Goal: Task Accomplishment & Management: Manage account settings

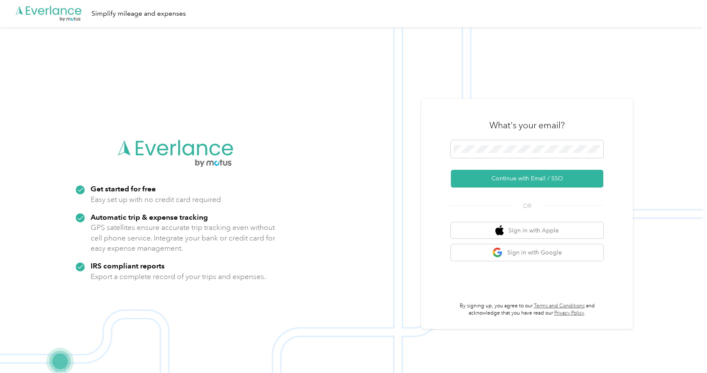
click at [584, 158] on div at bounding box center [527, 150] width 152 height 21
click at [554, 253] on button "Sign in with Google" at bounding box center [527, 252] width 152 height 17
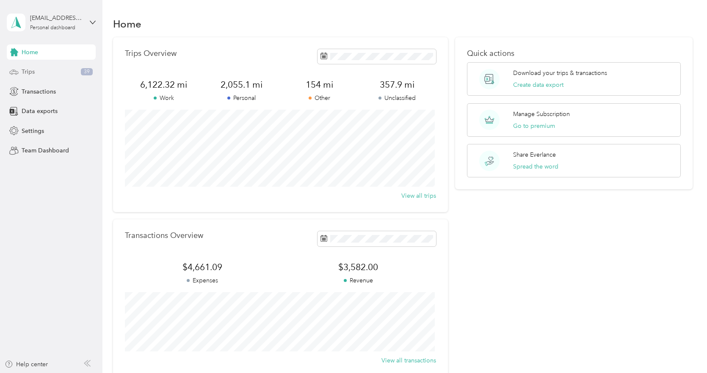
click at [66, 66] on div "Trips 39" at bounding box center [51, 71] width 89 height 15
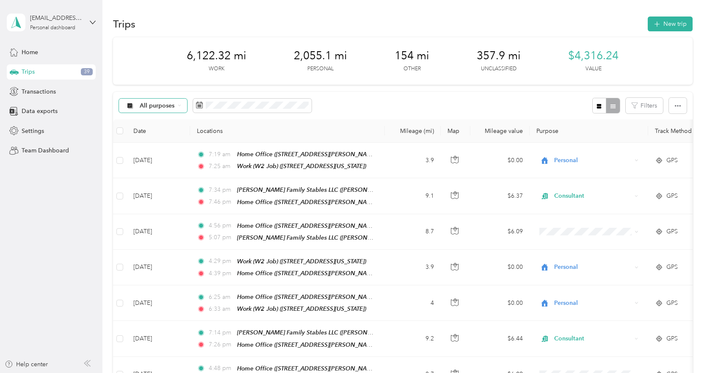
click at [173, 104] on span "All purposes" at bounding box center [157, 106] width 35 height 6
click at [166, 132] on span "Unclassified" at bounding box center [160, 135] width 41 height 9
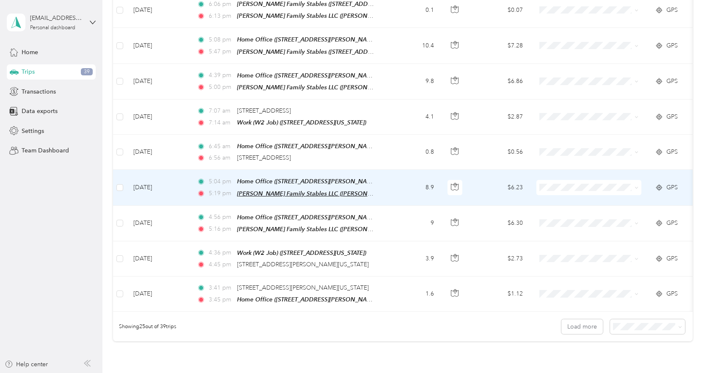
scroll to position [794, 0]
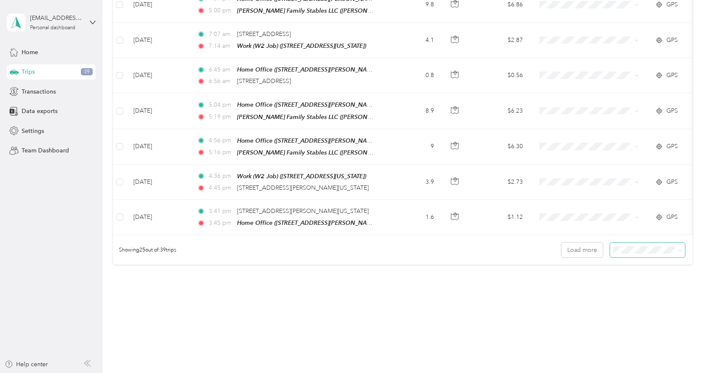
click at [662, 245] on span at bounding box center [647, 250] width 75 height 15
click at [646, 288] on div "100 per load" at bounding box center [645, 286] width 63 height 9
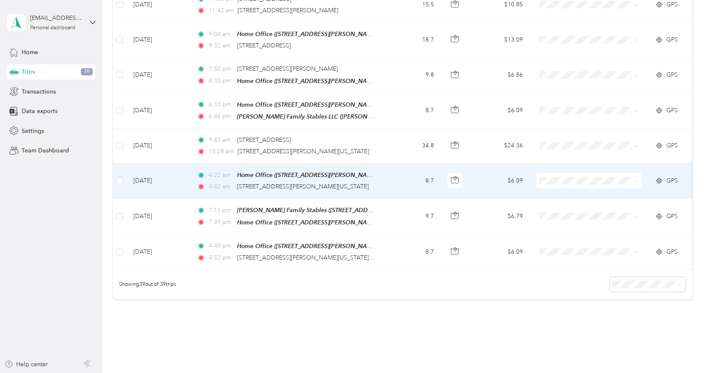
scroll to position [1281, 0]
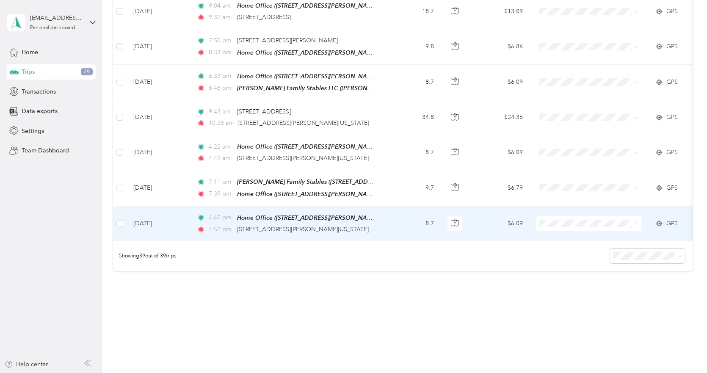
click at [572, 252] on ol "Work Personal Consultant Other Charity Medical Moving Commute" at bounding box center [589, 270] width 105 height 119
click at [577, 241] on li "Consultant" at bounding box center [589, 248] width 105 height 15
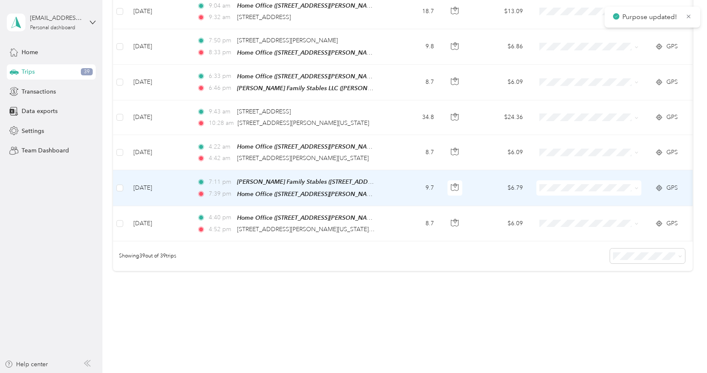
scroll to position [1246, 0]
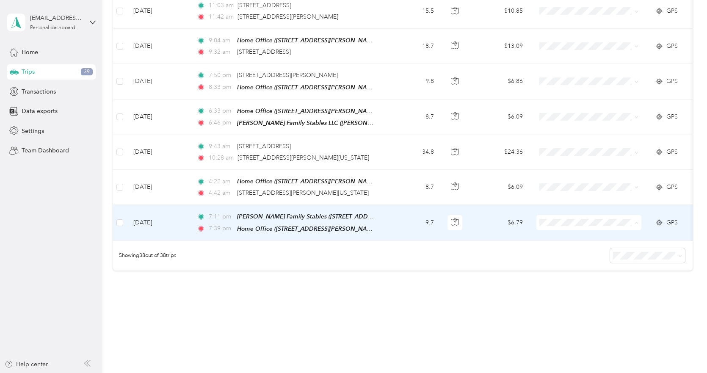
click at [577, 248] on span "Consultant" at bounding box center [596, 247] width 78 height 9
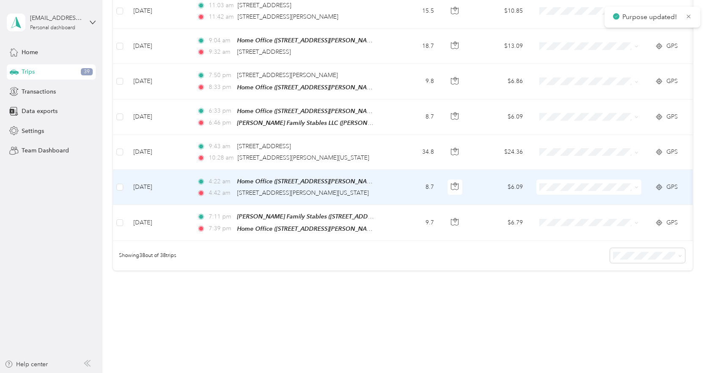
scroll to position [1211, 0]
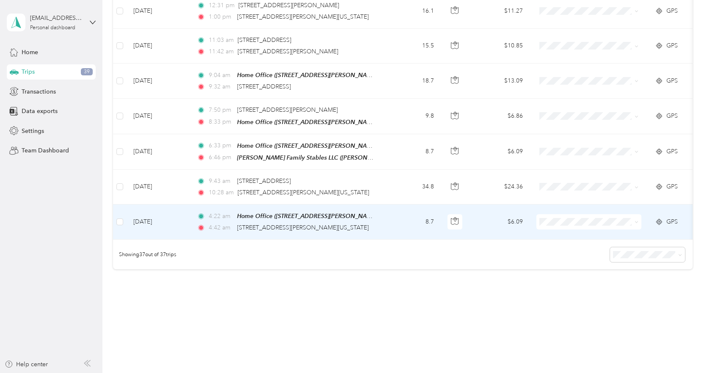
click at [580, 250] on li "Consultant" at bounding box center [589, 248] width 105 height 15
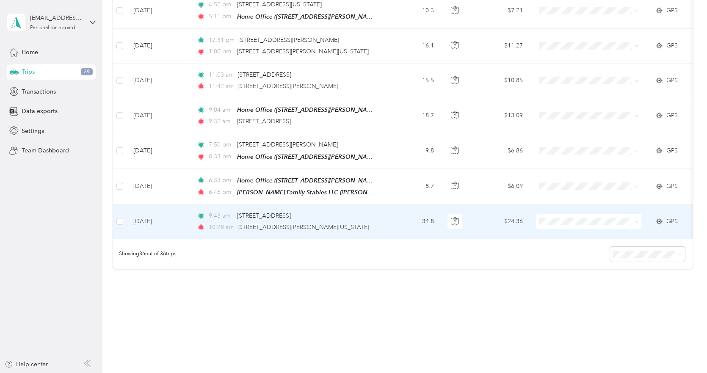
click at [342, 223] on div "10:28 am [STREET_ADDRESS][PERSON_NAME][US_STATE]" at bounding box center [286, 227] width 178 height 9
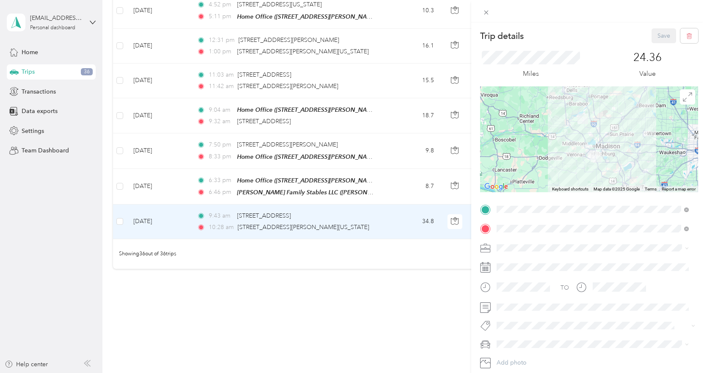
click at [556, 243] on span at bounding box center [596, 248] width 205 height 14
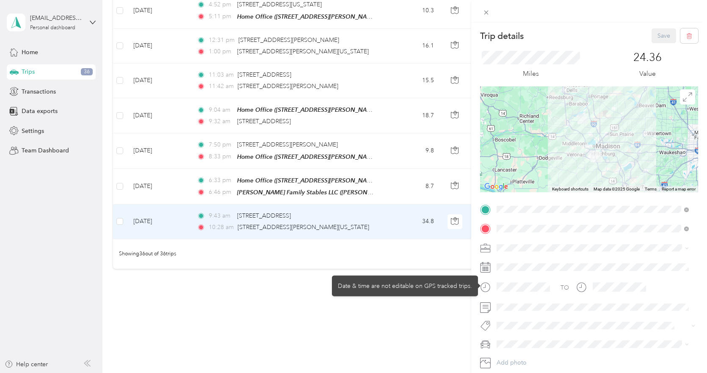
click at [527, 242] on span at bounding box center [596, 248] width 205 height 14
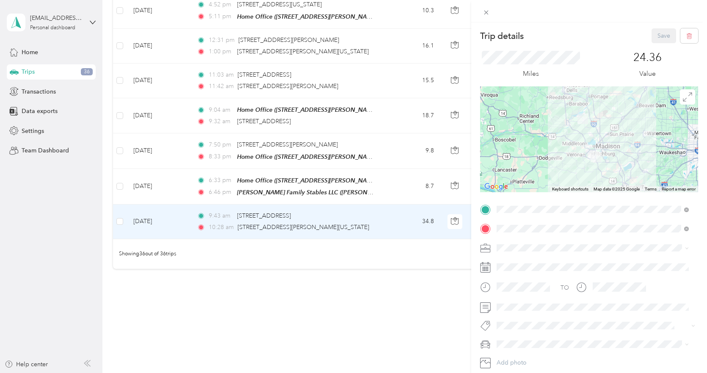
click at [544, 152] on li "Consultant" at bounding box center [593, 159] width 198 height 15
click at [529, 312] on span at bounding box center [596, 308] width 205 height 14
click at [663, 38] on button "Save" at bounding box center [664, 35] width 25 height 15
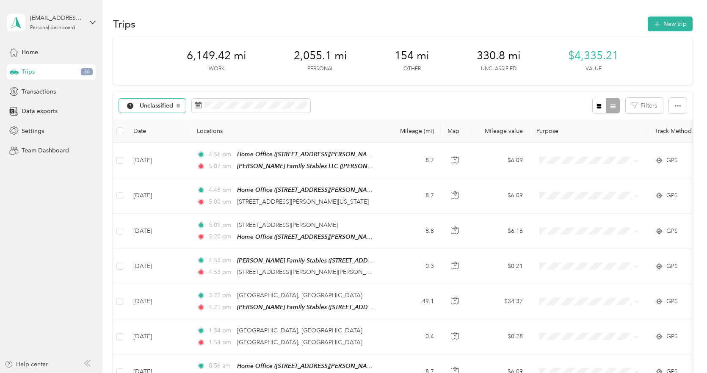
click at [175, 102] on div "Unclassified" at bounding box center [152, 106] width 67 height 14
click at [174, 173] on li "Consultant" at bounding box center [154, 180] width 71 height 15
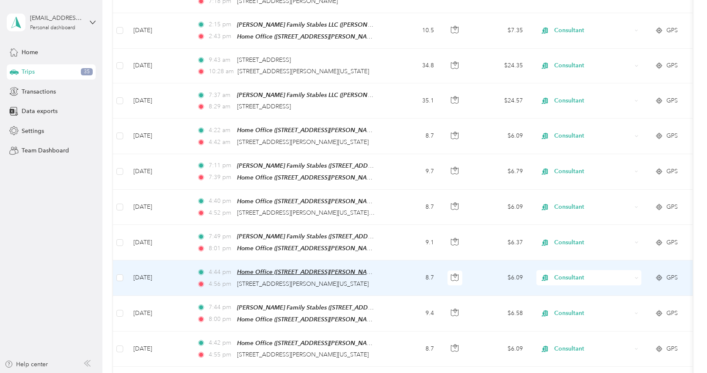
scroll to position [477, 0]
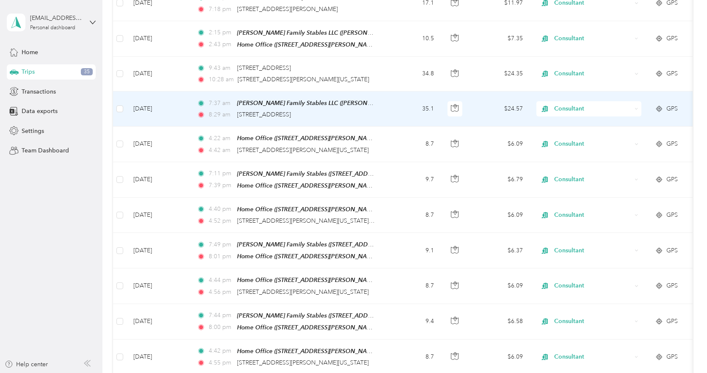
click at [329, 110] on div "8:29 am [STREET_ADDRESS]" at bounding box center [286, 114] width 178 height 9
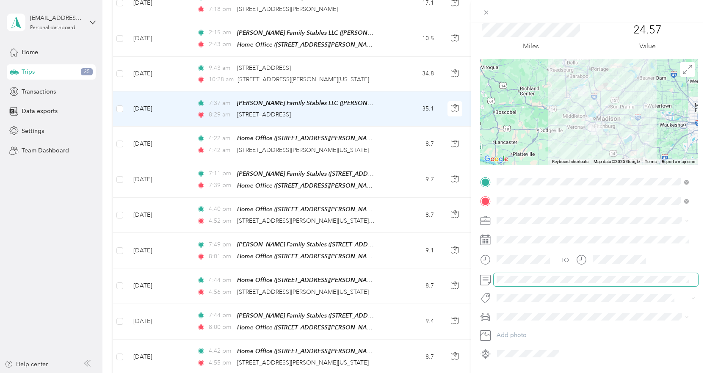
scroll to position [42, 0]
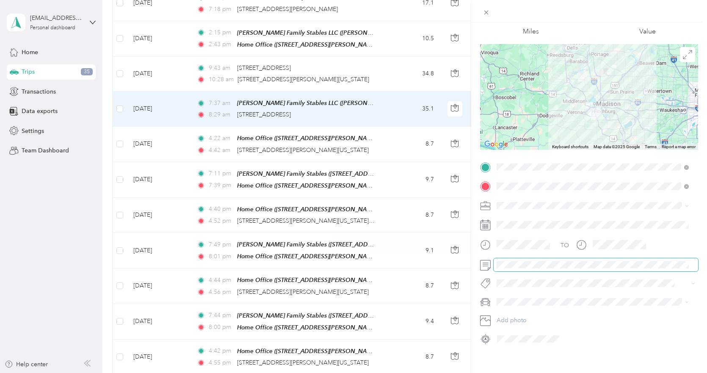
click at [515, 268] on span at bounding box center [596, 265] width 205 height 14
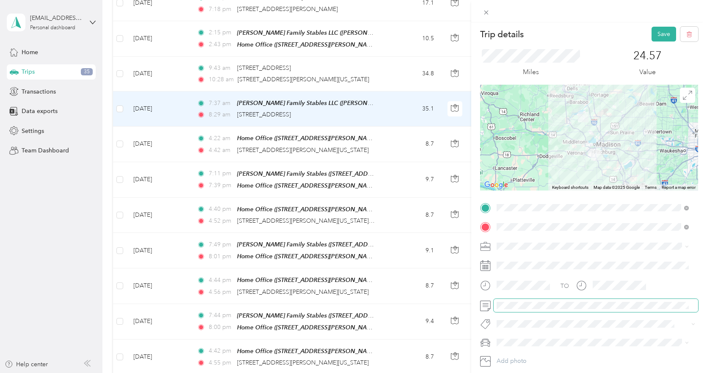
scroll to position [0, 0]
click at [662, 34] on button "Save" at bounding box center [664, 35] width 25 height 15
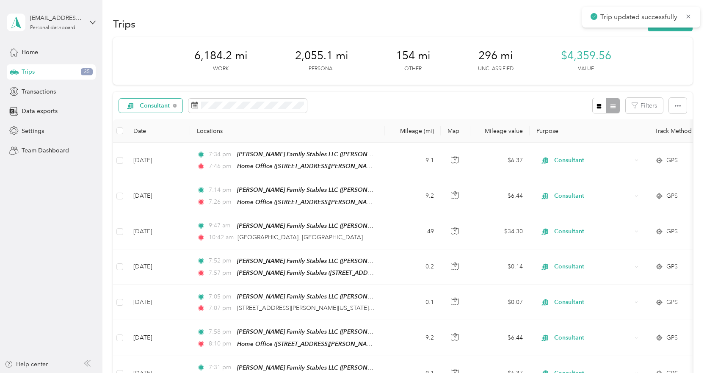
click at [140, 106] on span "Consultant" at bounding box center [147, 105] width 45 height 7
click at [157, 142] on ol "All purposes Unclassified Work Personal Consultant Other Charity Medical Moving…" at bounding box center [152, 172] width 67 height 119
click at [161, 108] on span "Consultant" at bounding box center [155, 106] width 30 height 6
click at [165, 132] on span "Unclassified" at bounding box center [160, 135] width 41 height 9
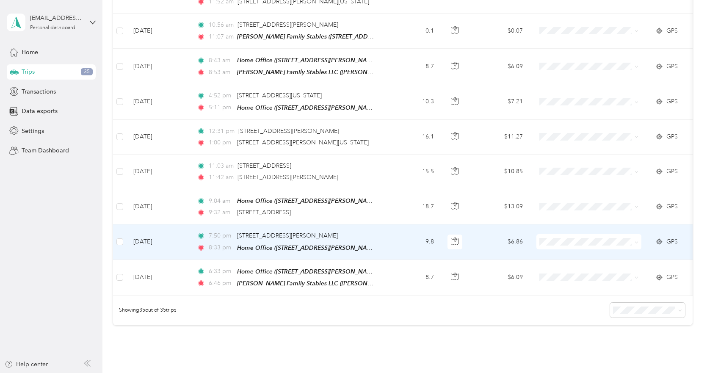
scroll to position [1142, 0]
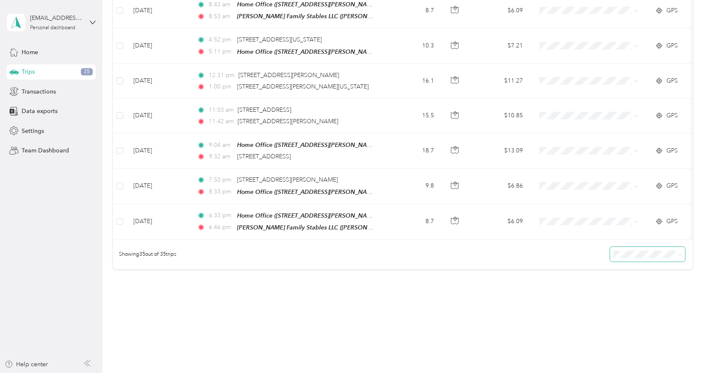
click at [643, 251] on div "Showing 35 out of 35 trips" at bounding box center [403, 255] width 580 height 30
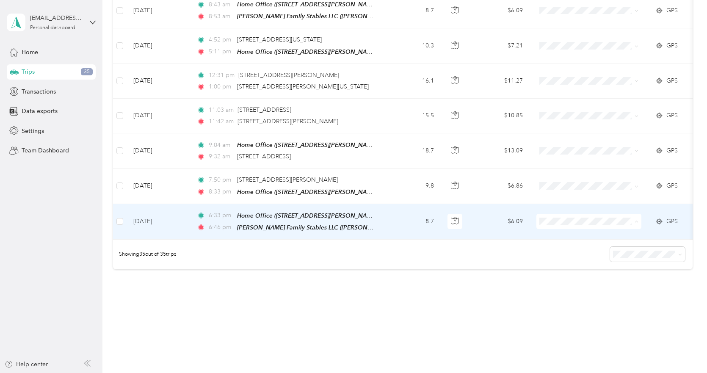
click at [569, 252] on li "Consultant" at bounding box center [589, 248] width 105 height 15
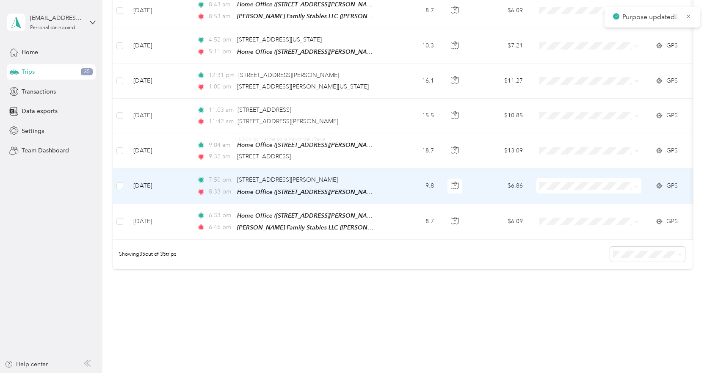
scroll to position [1107, 0]
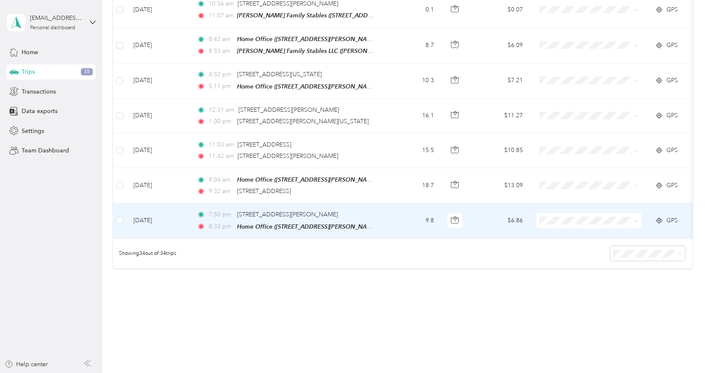
click at [579, 232] on span "Personal" at bounding box center [596, 233] width 78 height 9
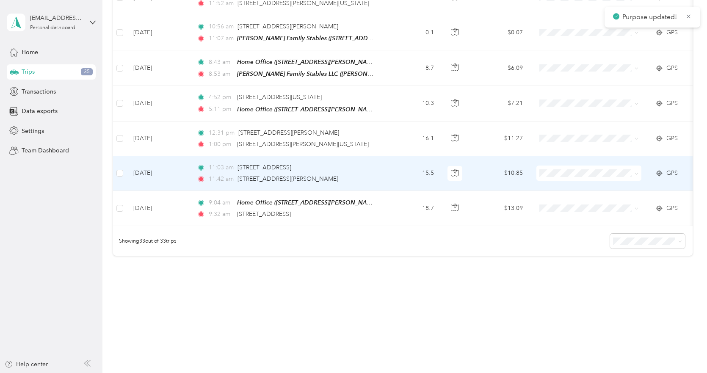
scroll to position [1072, 0]
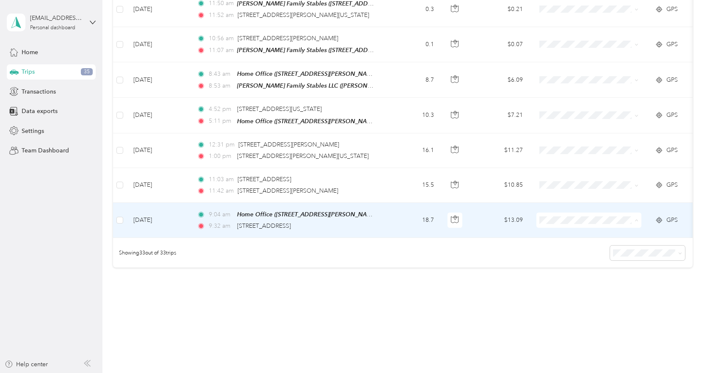
click at [583, 236] on span "Personal" at bounding box center [596, 233] width 78 height 9
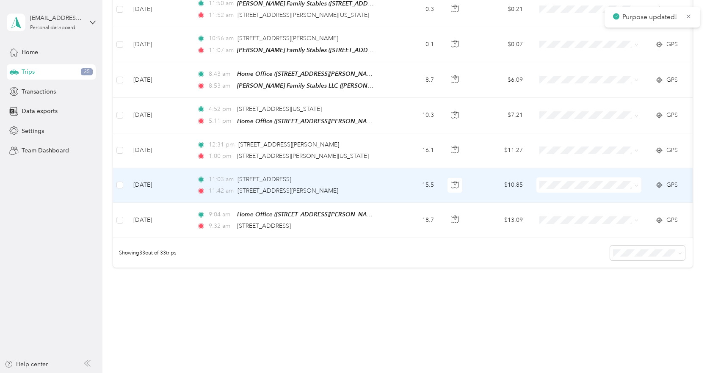
scroll to position [1037, 0]
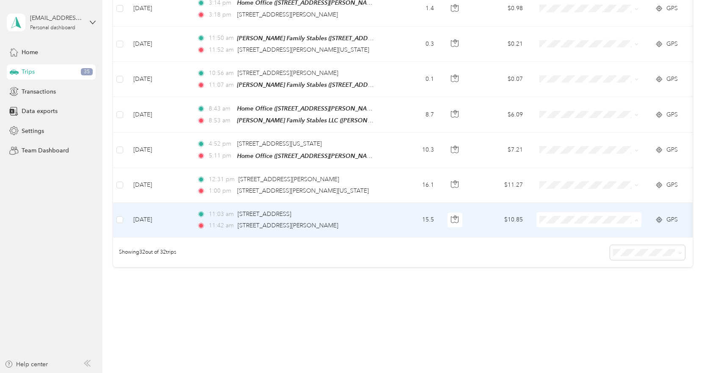
click at [581, 232] on span "Personal" at bounding box center [596, 232] width 78 height 9
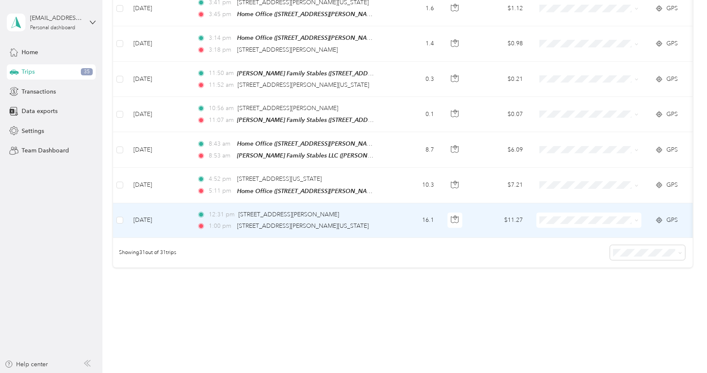
click at [584, 213] on span at bounding box center [589, 220] width 105 height 15
click at [585, 247] on span "Consultant" at bounding box center [596, 245] width 78 height 9
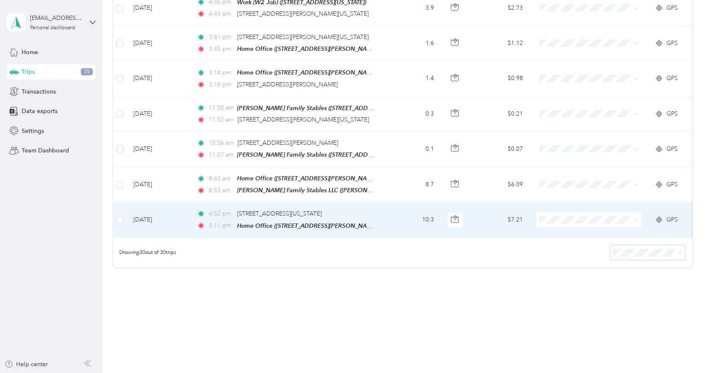
click at [587, 246] on span "Consultant" at bounding box center [596, 247] width 78 height 9
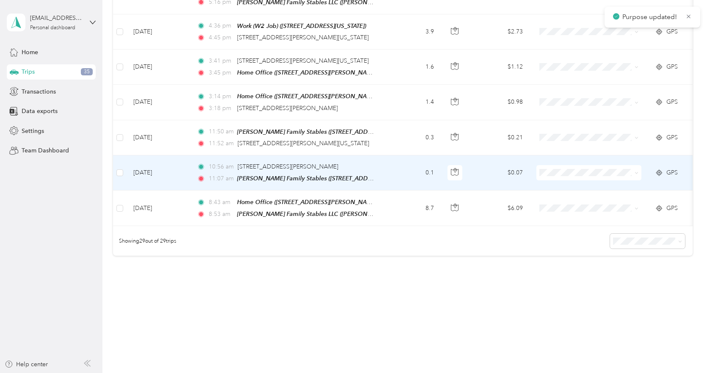
scroll to position [933, 0]
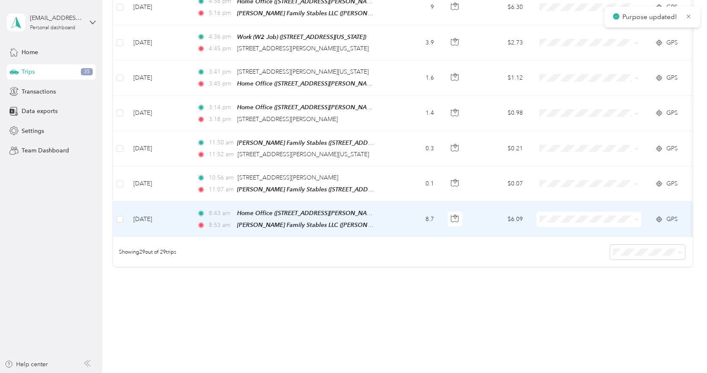
click at [569, 212] on span at bounding box center [589, 219] width 105 height 15
click at [600, 246] on span "Consultant" at bounding box center [596, 247] width 78 height 9
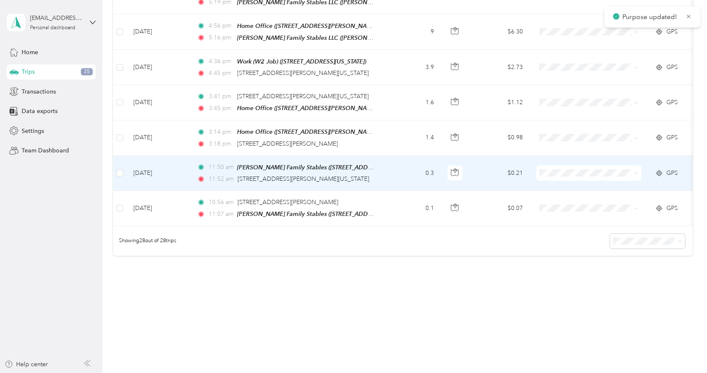
scroll to position [898, 0]
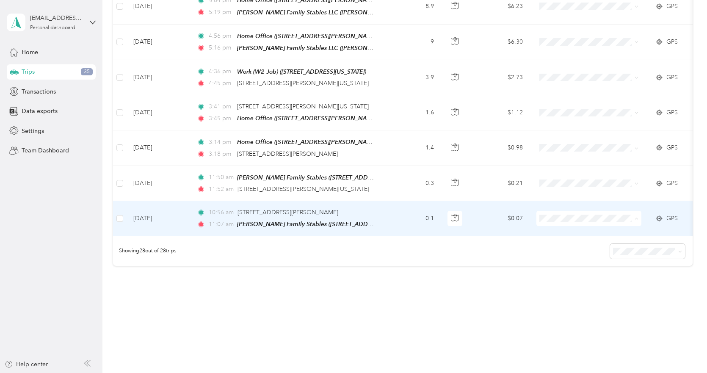
click at [583, 250] on li "Consultant" at bounding box center [589, 247] width 105 height 15
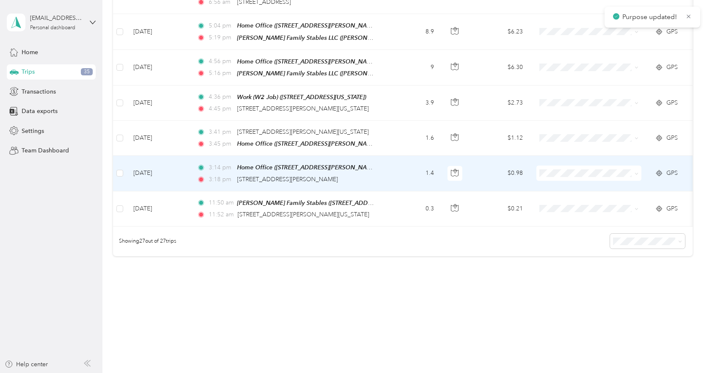
scroll to position [863, 0]
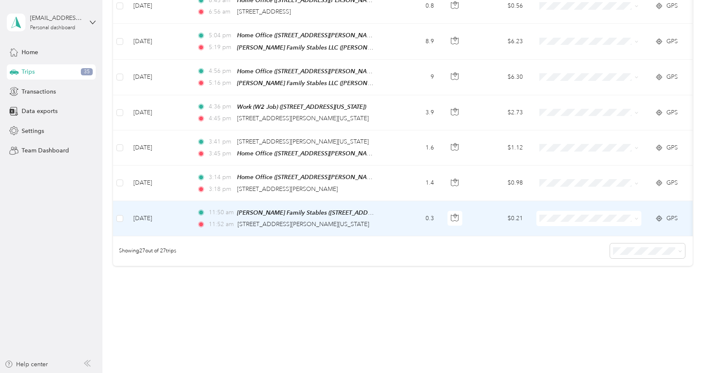
click at [578, 247] on span "Consultant" at bounding box center [596, 247] width 78 height 9
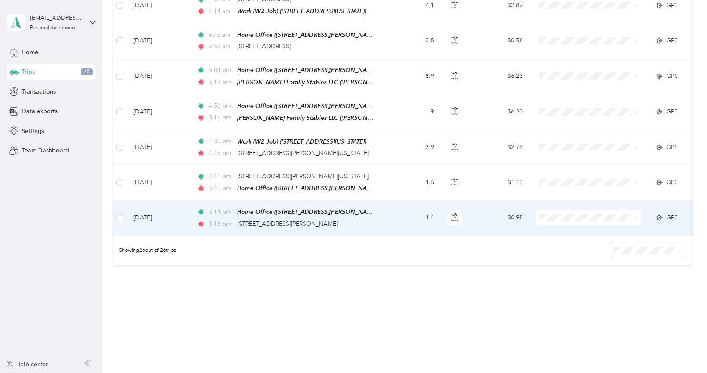
click at [576, 248] on span "Consultant" at bounding box center [596, 247] width 78 height 9
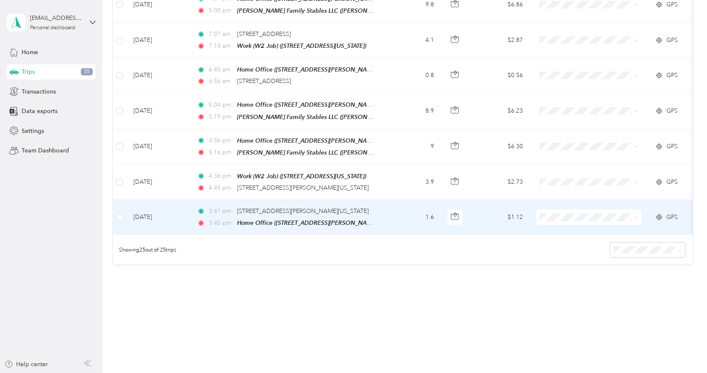
click at [566, 230] on span "Personal" at bounding box center [596, 233] width 78 height 9
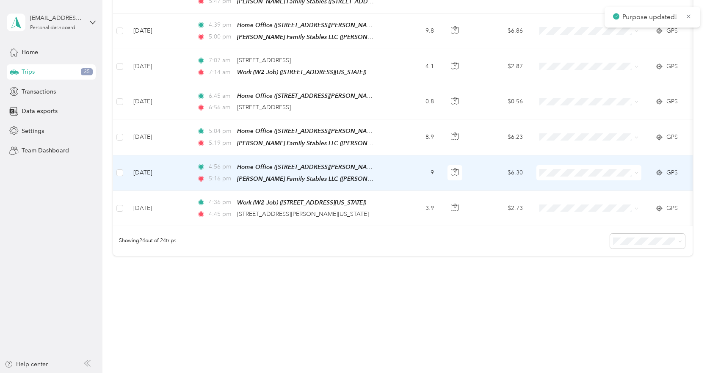
scroll to position [759, 0]
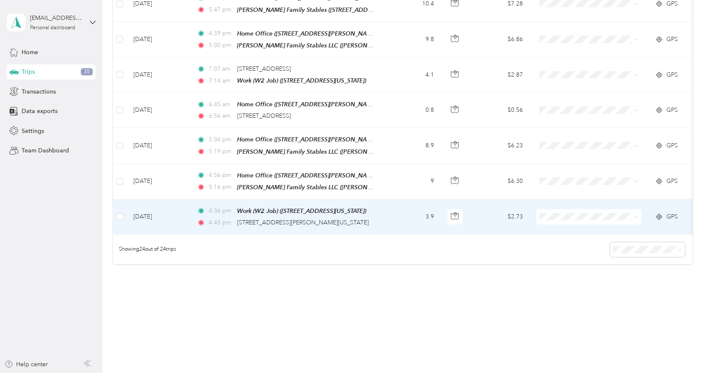
click at [588, 233] on span "Personal" at bounding box center [596, 232] width 78 height 9
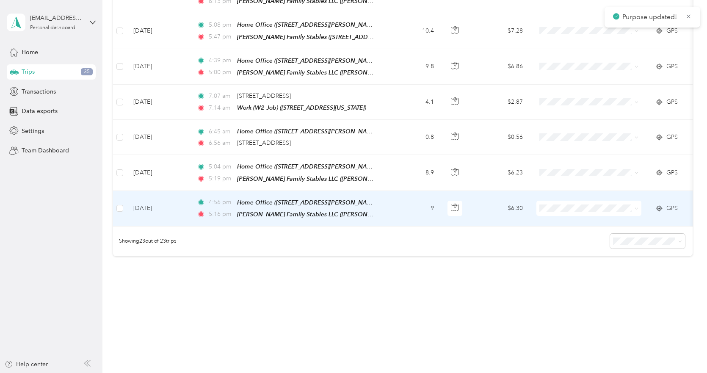
scroll to position [724, 0]
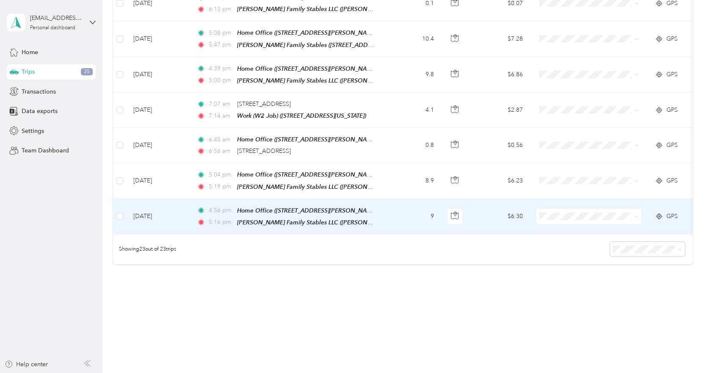
click at [589, 251] on li "Consultant" at bounding box center [589, 248] width 105 height 15
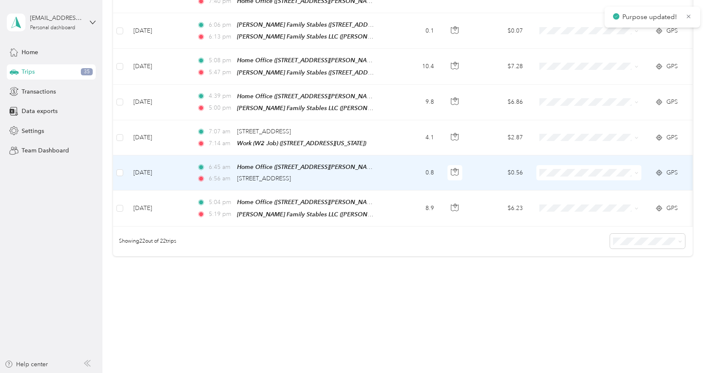
scroll to position [689, 0]
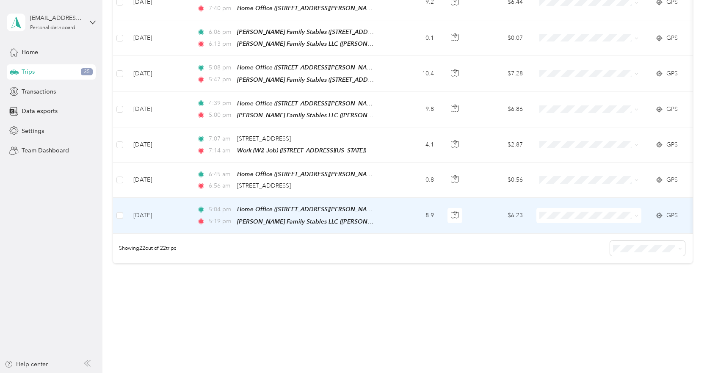
click at [576, 208] on span at bounding box center [589, 215] width 105 height 15
click at [596, 242] on li "Consultant" at bounding box center [589, 248] width 105 height 15
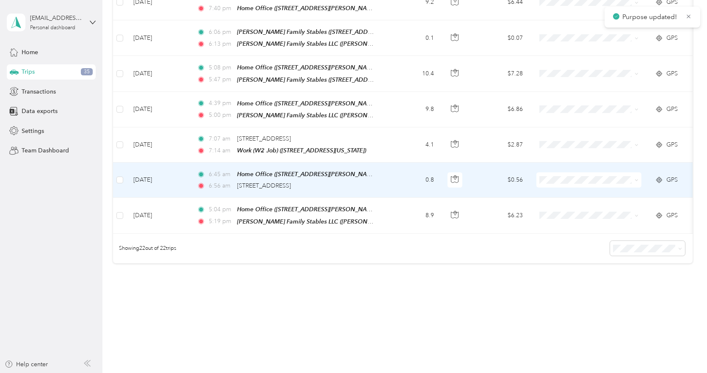
scroll to position [654, 0]
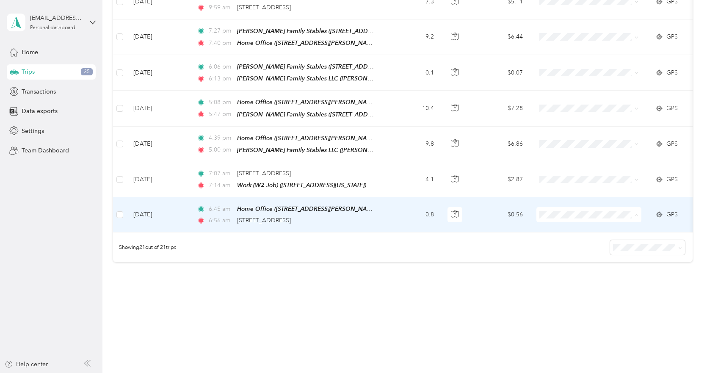
click at [584, 293] on span "Medical" at bounding box center [596, 292] width 78 height 9
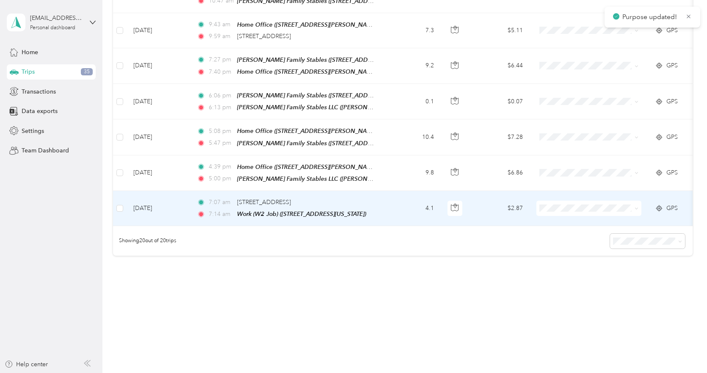
scroll to position [620, 0]
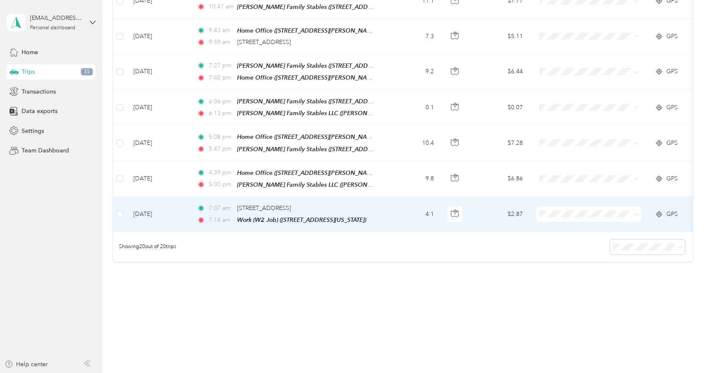
click at [575, 293] on span "Medical" at bounding box center [596, 292] width 78 height 9
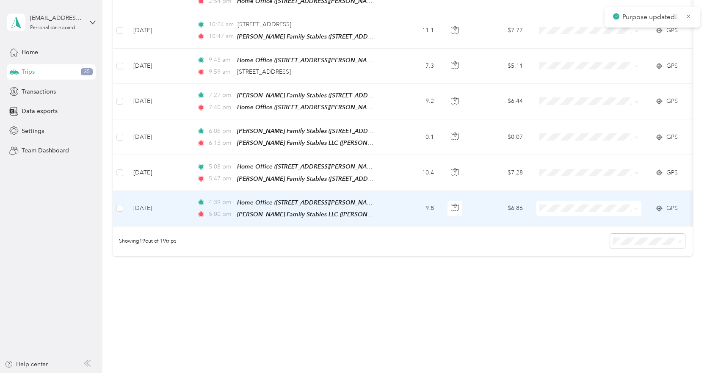
scroll to position [584, 0]
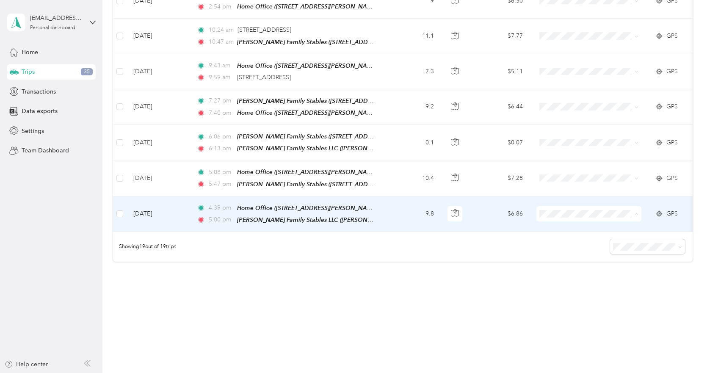
click at [584, 246] on span "Consultant" at bounding box center [596, 247] width 78 height 9
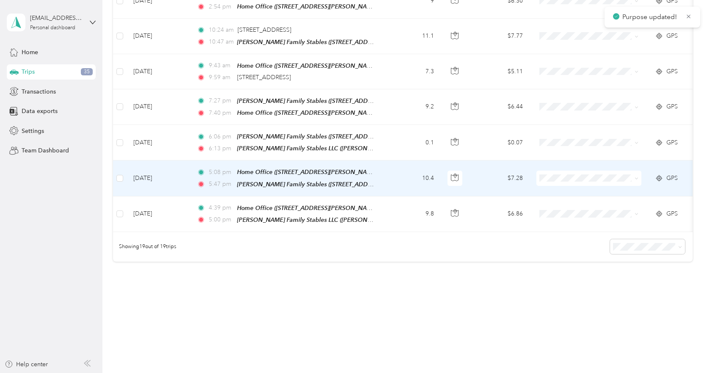
scroll to position [550, 0]
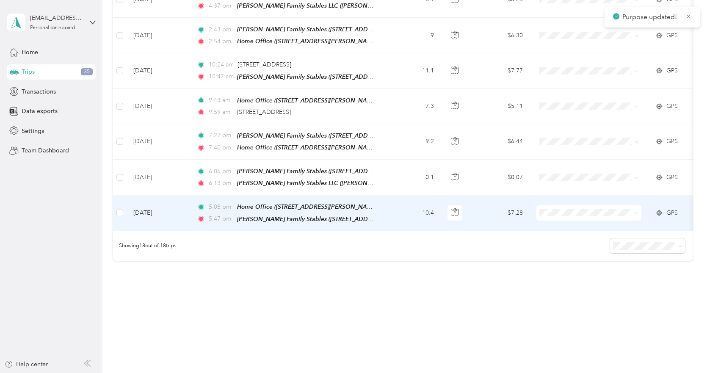
click at [573, 250] on span "Consultant" at bounding box center [596, 247] width 78 height 9
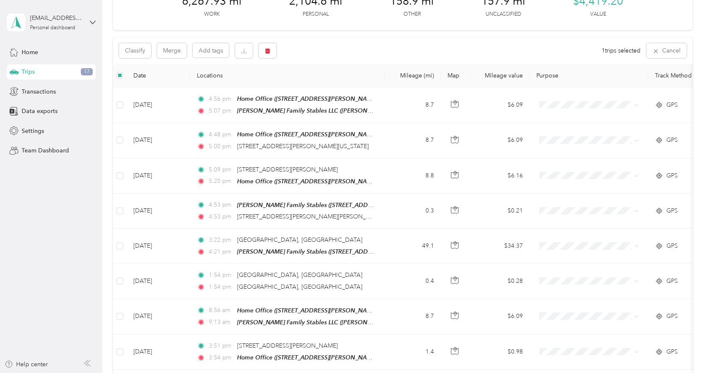
scroll to position [0, 0]
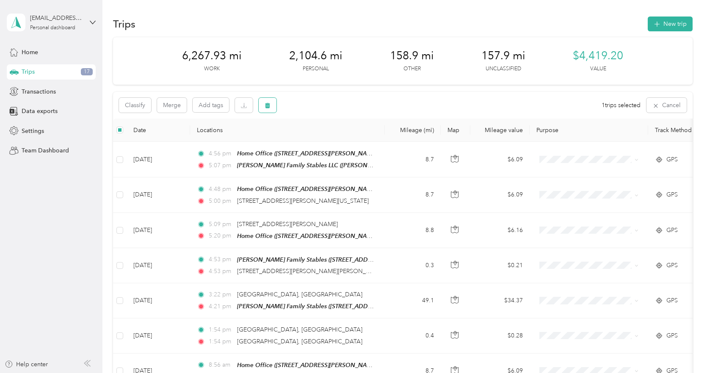
click at [268, 105] on icon "button" at bounding box center [267, 106] width 5 height 6
drag, startPoint x: 328, startPoint y: 139, endPoint x: 328, endPoint y: 155, distance: 16.1
click at [329, 139] on button "Yes" at bounding box center [330, 141] width 17 height 14
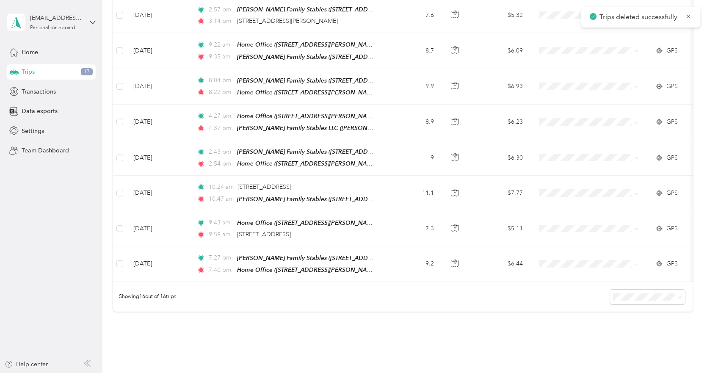
scroll to position [480, 0]
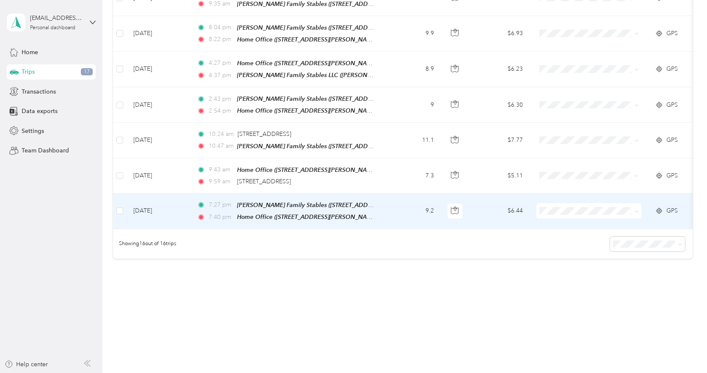
click at [577, 245] on span "Consultant" at bounding box center [596, 247] width 78 height 9
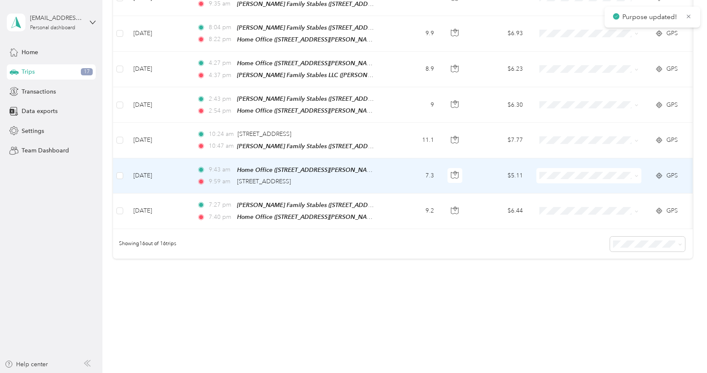
scroll to position [445, 0]
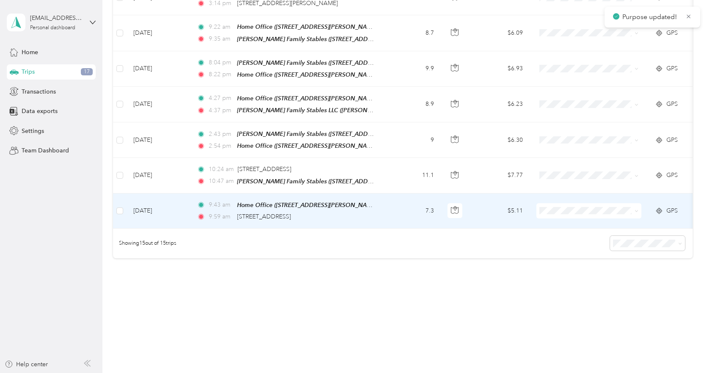
click at [566, 203] on span at bounding box center [589, 210] width 105 height 15
click at [577, 245] on span "Consultant" at bounding box center [596, 247] width 78 height 9
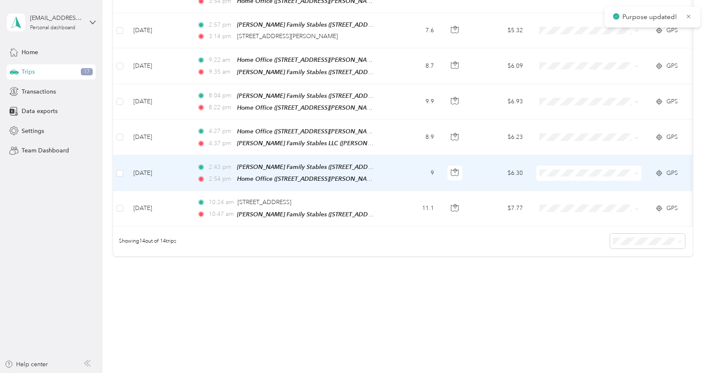
scroll to position [410, 0]
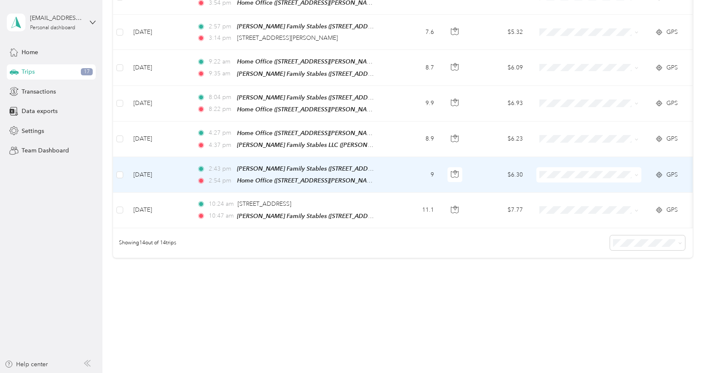
click at [565, 211] on span "Consultant" at bounding box center [596, 213] width 78 height 9
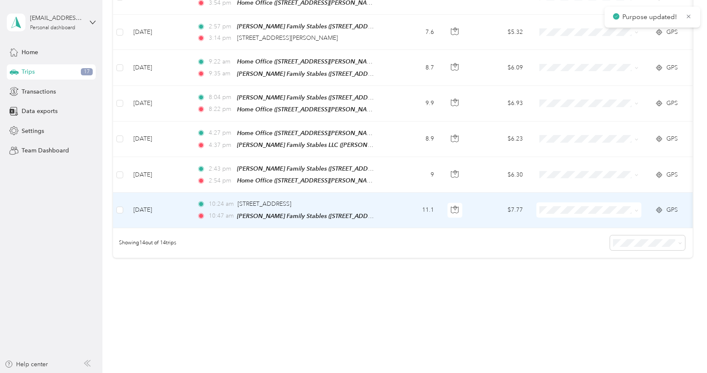
scroll to position [376, 0]
